Goal: Use online tool/utility: Utilize a website feature to perform a specific function

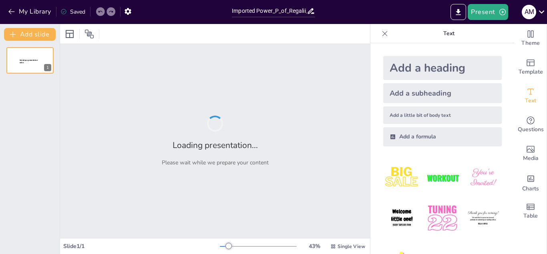
type input "Imported Power_P_of_Regalii_Environmental_Scan_SEL_Juan_De_La_Cruz_Id._0881760 …"
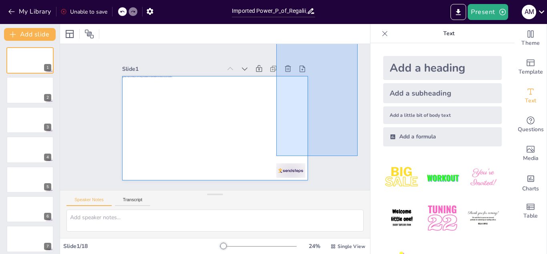
drag, startPoint x: 357, startPoint y: 156, endPoint x: 338, endPoint y: -34, distance: 191.1
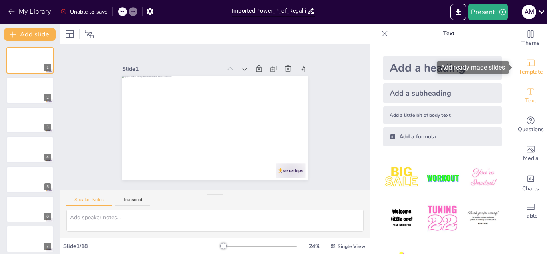
click at [538, 69] on span "Template" at bounding box center [530, 72] width 24 height 9
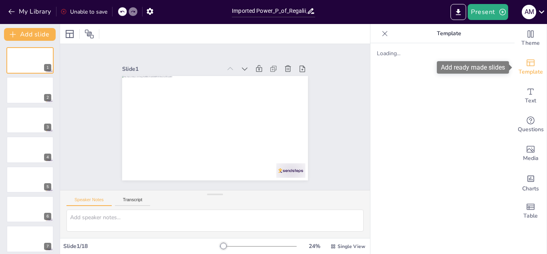
click at [534, 66] on icon "Add ready made slides" at bounding box center [530, 63] width 8 height 7
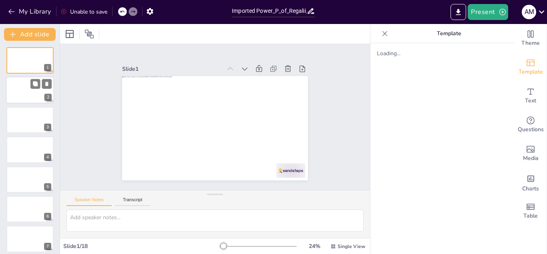
click at [26, 86] on div at bounding box center [30, 90] width 48 height 27
click at [22, 62] on div at bounding box center [30, 60] width 48 height 27
click at [150, 9] on icon "button" at bounding box center [150, 11] width 6 height 7
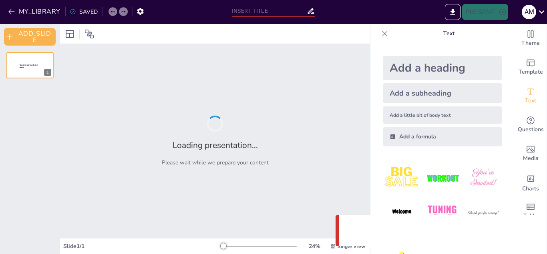
type input "Imported Power_P_of_Regalii_Environmental_Scan_SEL_Juan_De_La_Cruz_Id._0881760 …"
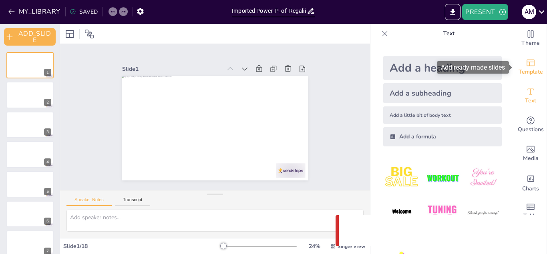
click at [533, 70] on span "Template" at bounding box center [530, 72] width 24 height 9
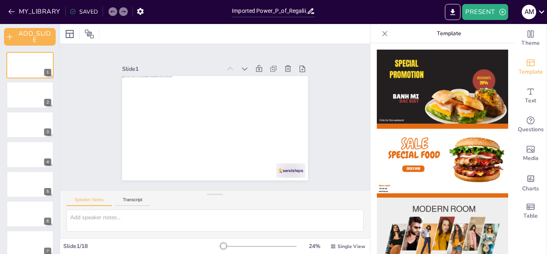
drag, startPoint x: 513, startPoint y: 67, endPoint x: 513, endPoint y: 86, distance: 18.8
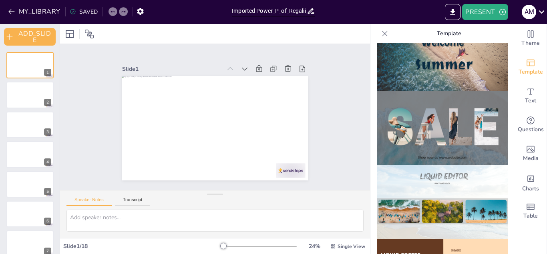
scroll to position [319, 0]
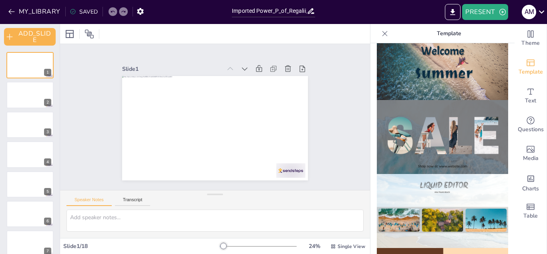
click at [468, 143] on img at bounding box center [442, 137] width 131 height 74
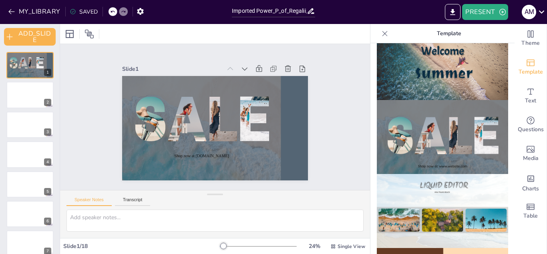
click at [110, 10] on icon at bounding box center [112, 11] width 5 height 5
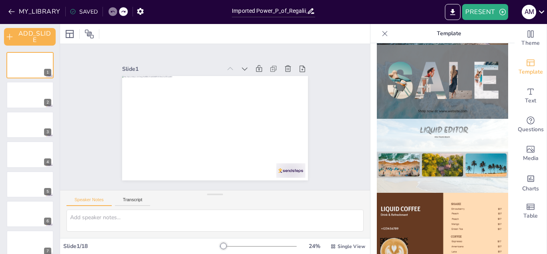
scroll to position [244, 0]
